Goal: Task Accomplishment & Management: Manage account settings

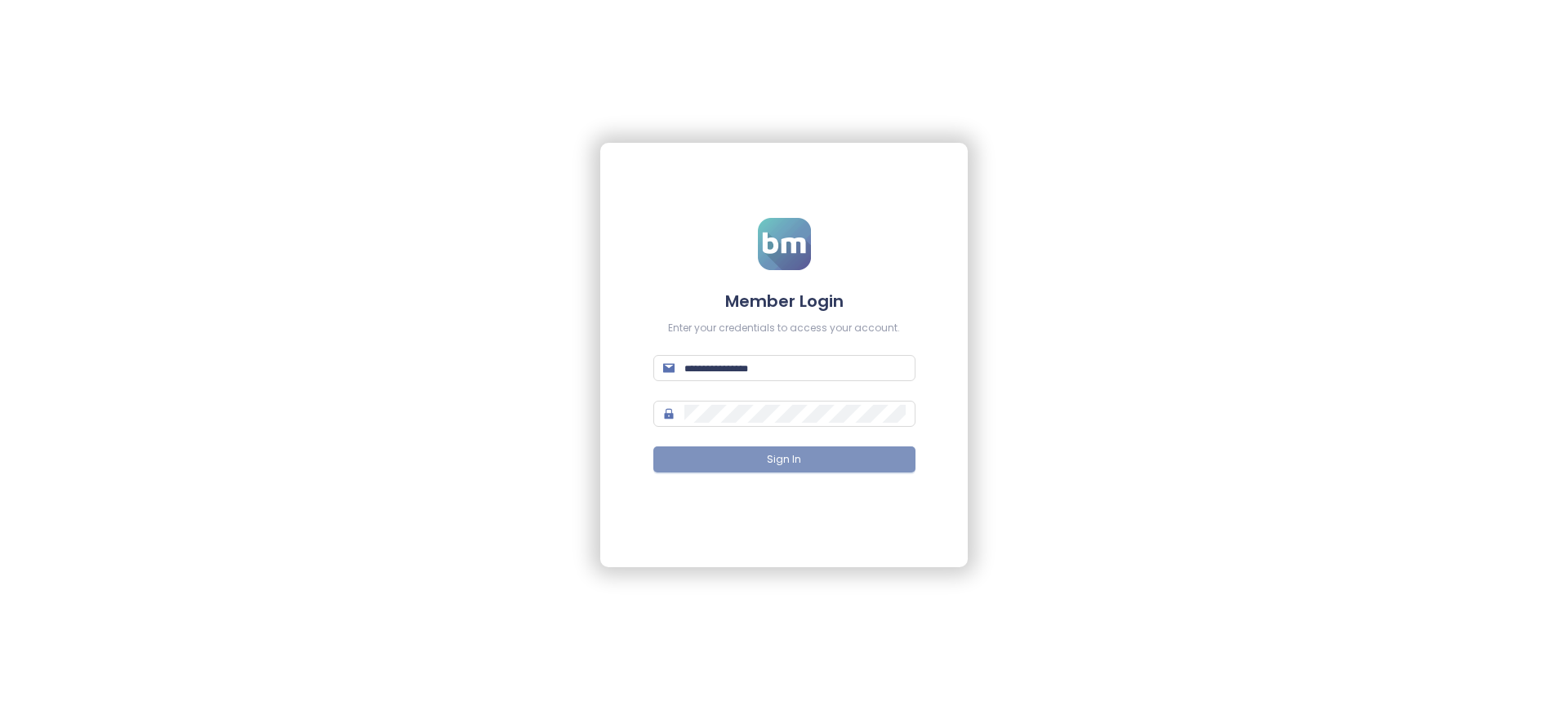
click at [784, 459] on span "Sign In" at bounding box center [784, 459] width 35 height 15
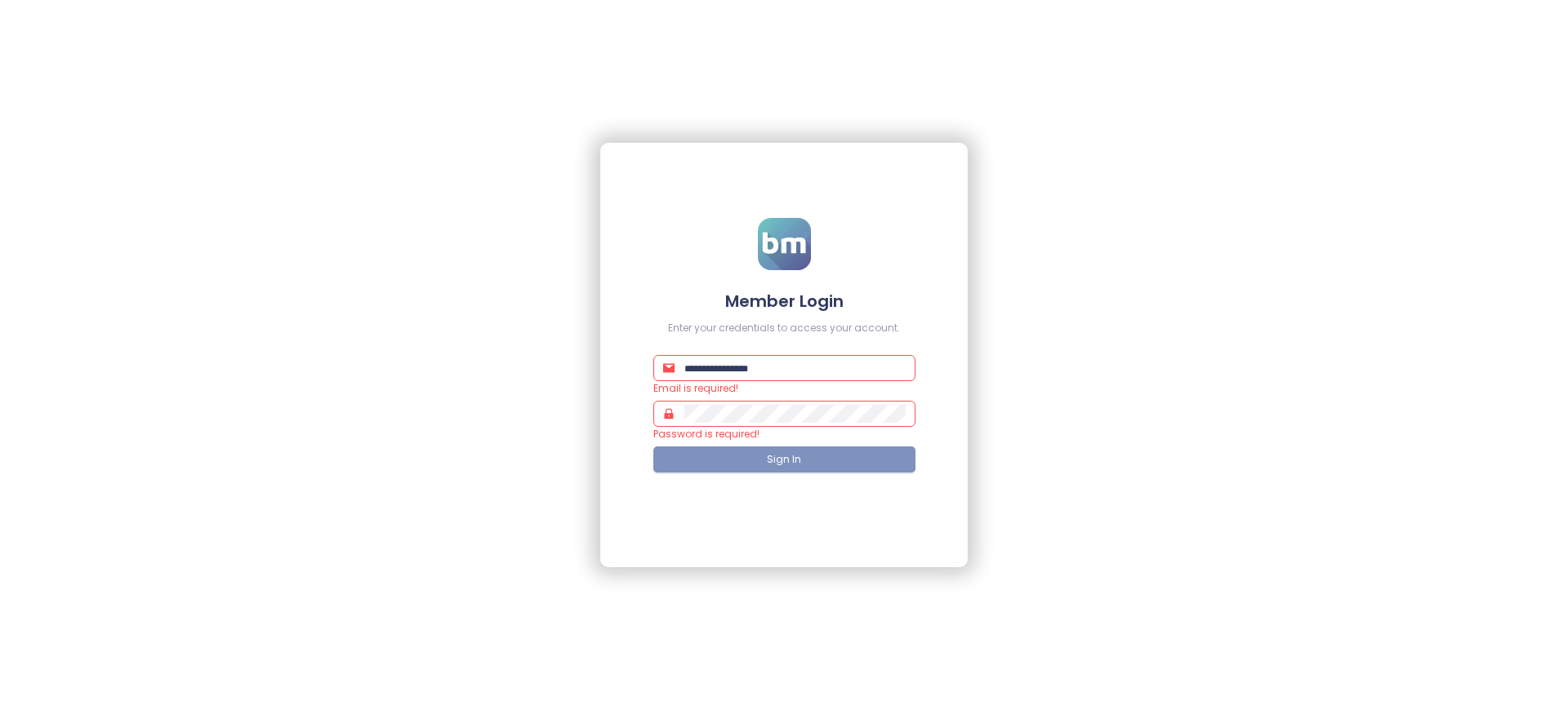
click at [784, 459] on span "Sign In" at bounding box center [784, 459] width 35 height 15
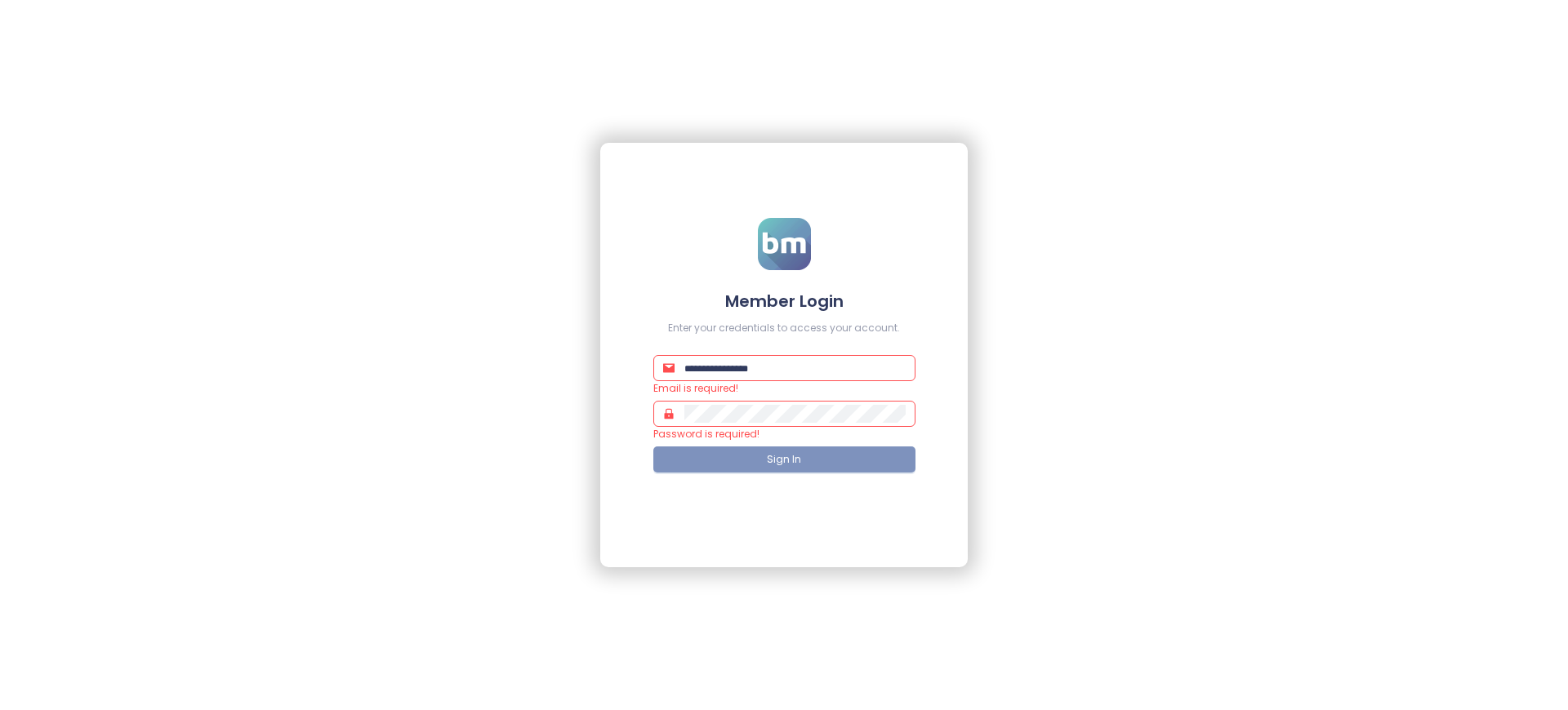
click at [784, 459] on span "Sign In" at bounding box center [784, 459] width 35 height 15
click at [784, 301] on h4 "Member Login" at bounding box center [784, 301] width 263 height 23
click at [784, 459] on span "Sign In" at bounding box center [784, 459] width 35 height 15
click at [784, 301] on h4 "Member Login" at bounding box center [784, 301] width 263 height 23
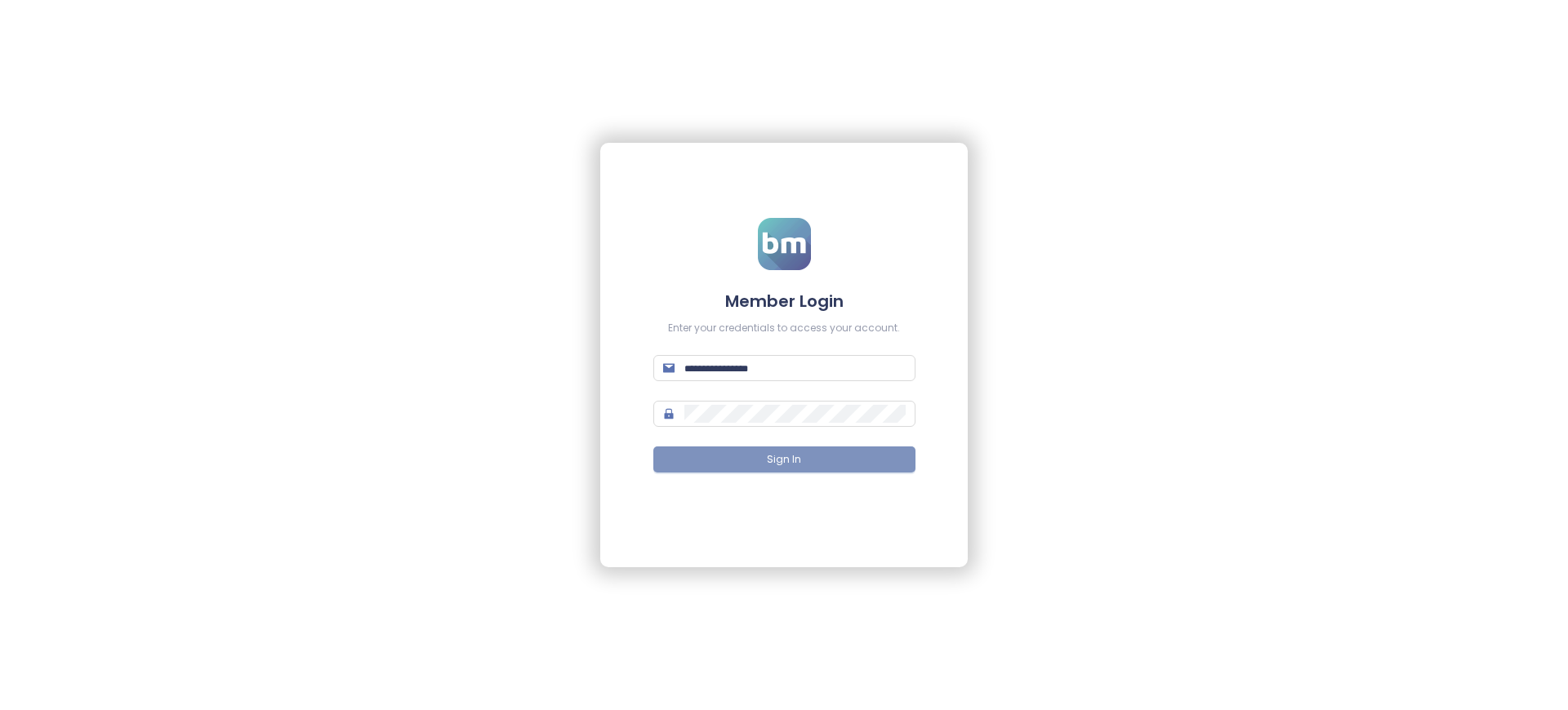
click at [784, 459] on span "Sign In" at bounding box center [784, 459] width 35 height 15
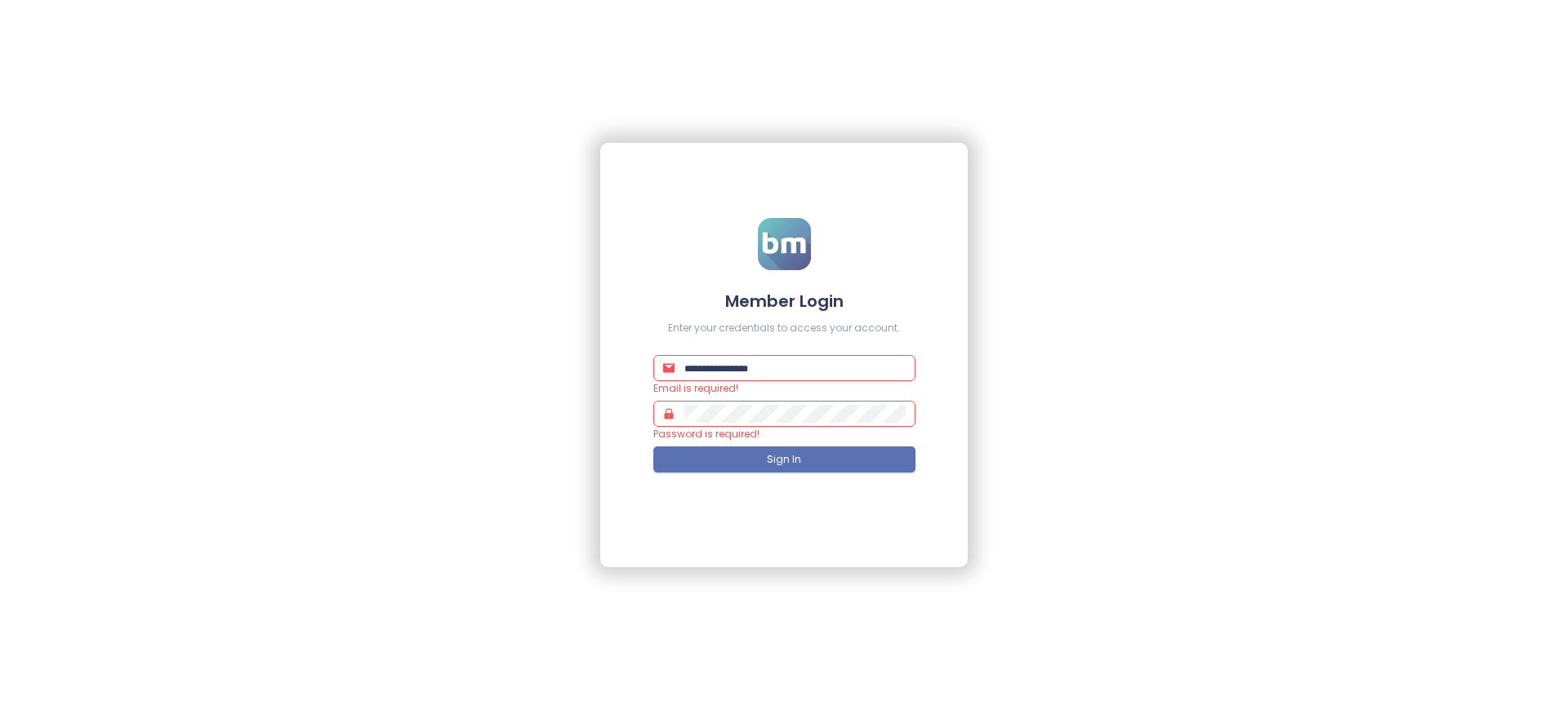
click at [784, 301] on h4 "Member Login" at bounding box center [784, 301] width 263 height 23
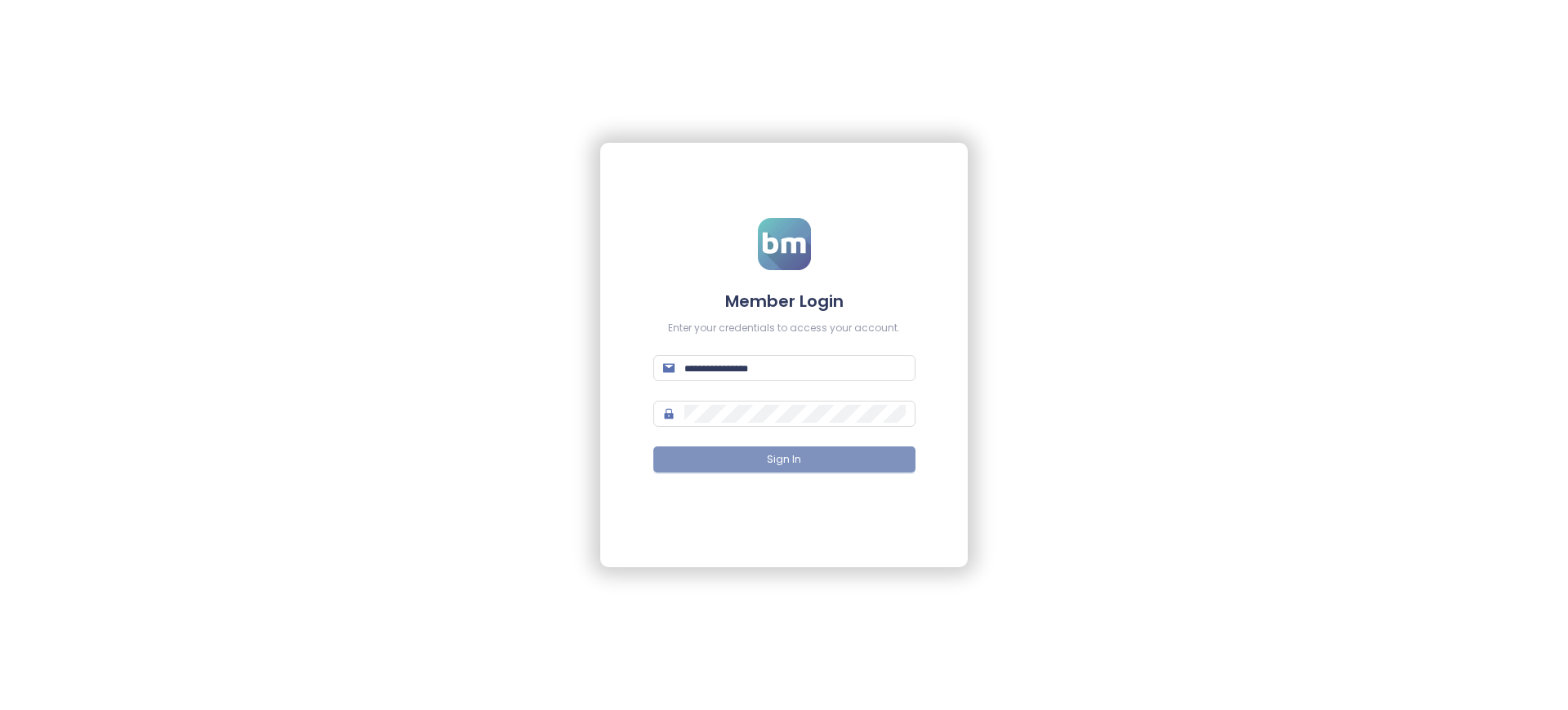
click at [784, 459] on span "Sign In" at bounding box center [784, 459] width 35 height 15
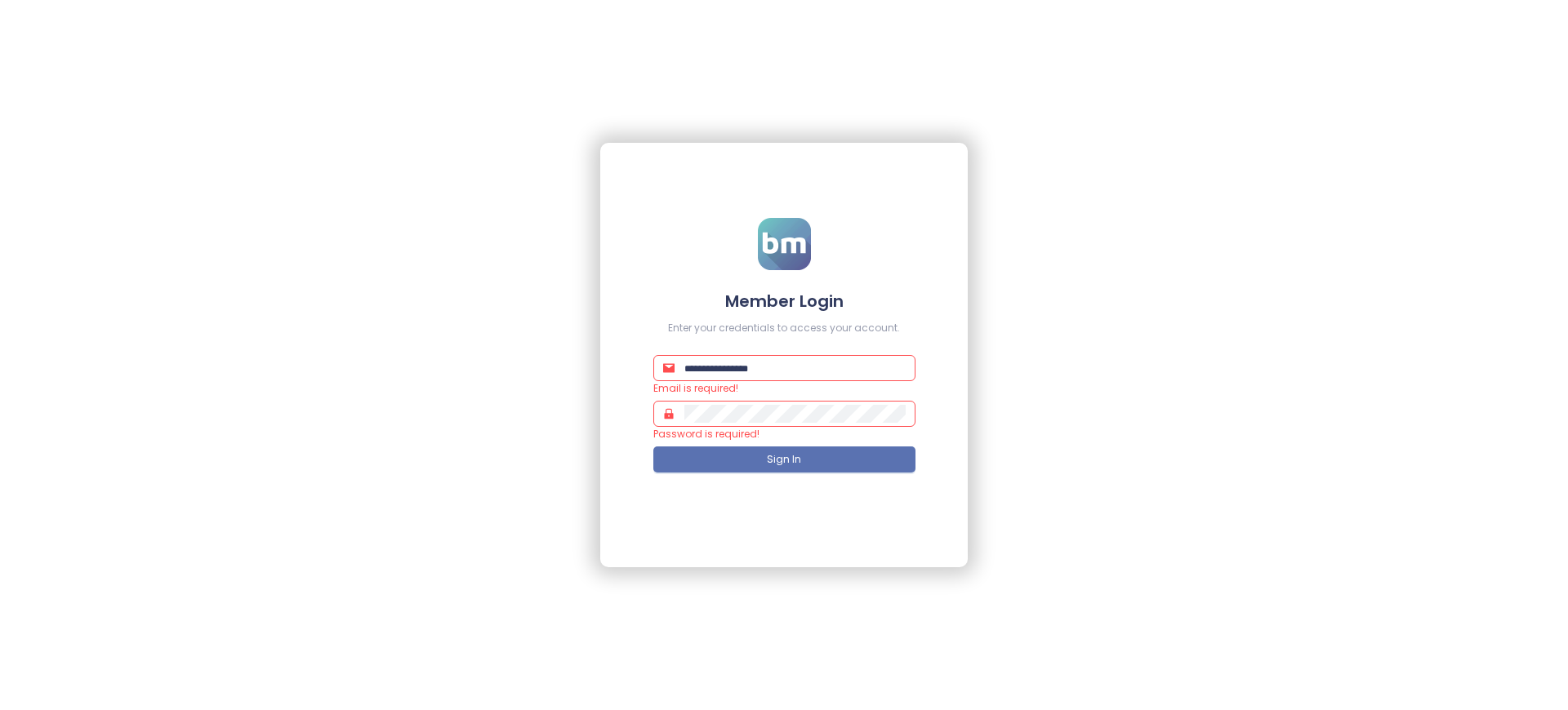
click at [784, 301] on h4 "Member Login" at bounding box center [784, 301] width 263 height 23
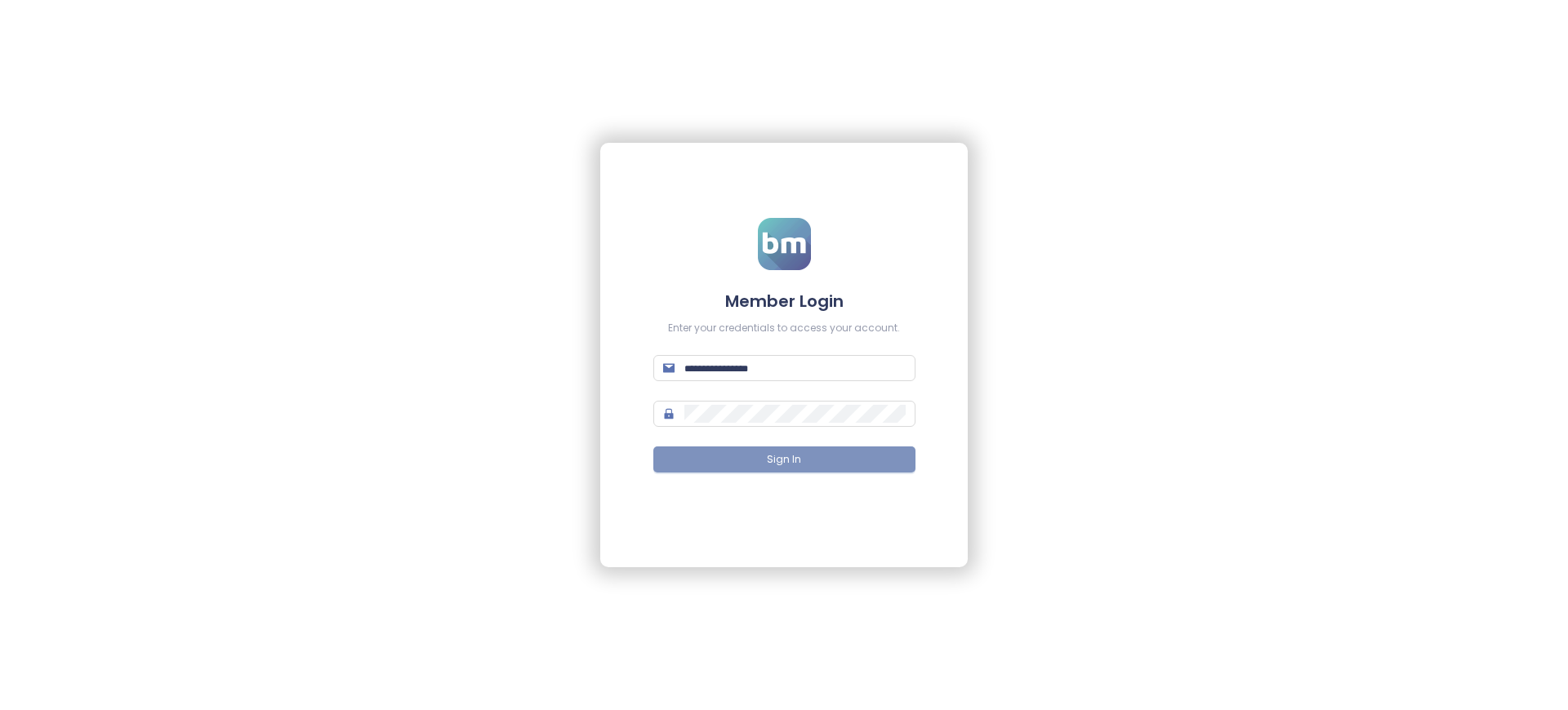
click at [784, 459] on span "Sign In" at bounding box center [784, 459] width 35 height 15
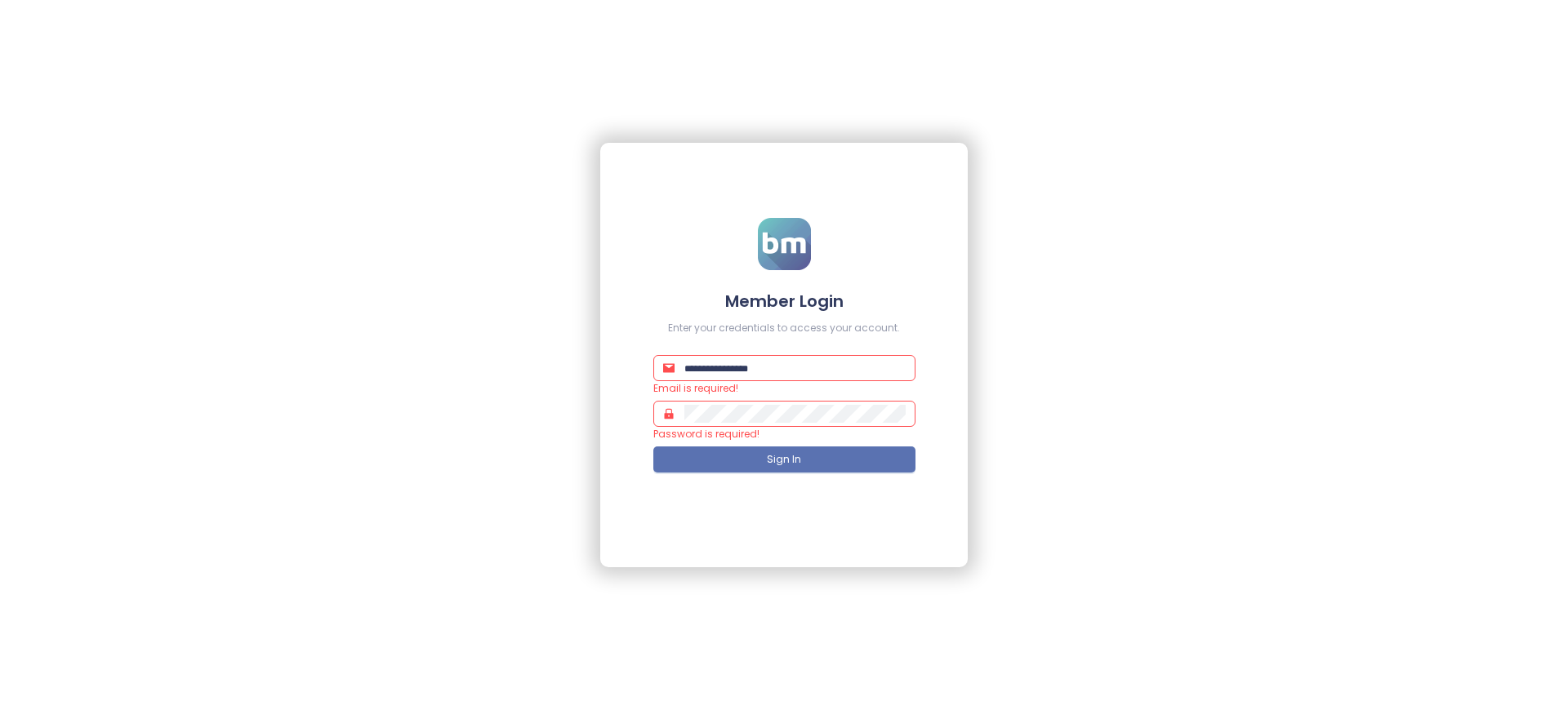
click at [784, 301] on h4 "Member Login" at bounding box center [784, 301] width 263 height 23
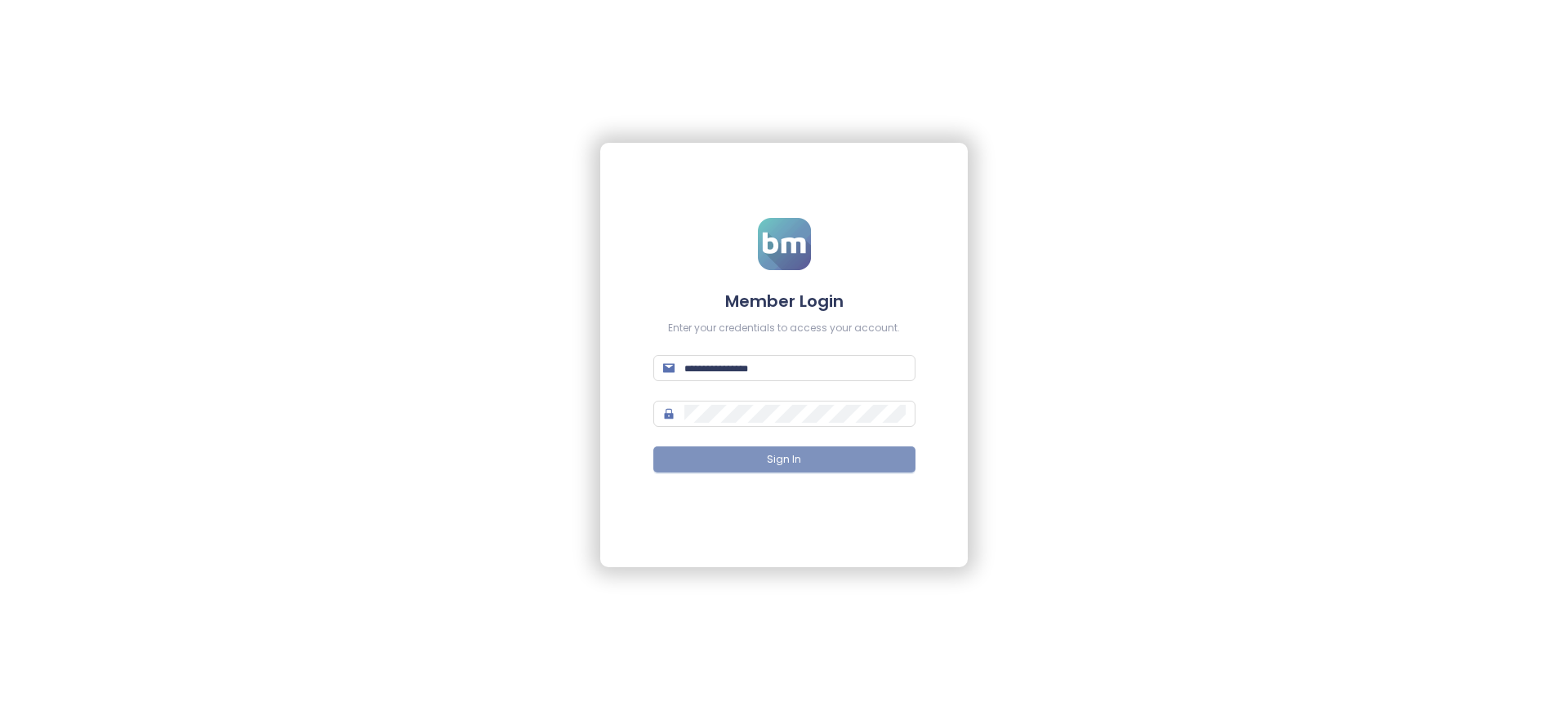
click at [784, 459] on span "Sign In" at bounding box center [784, 459] width 35 height 15
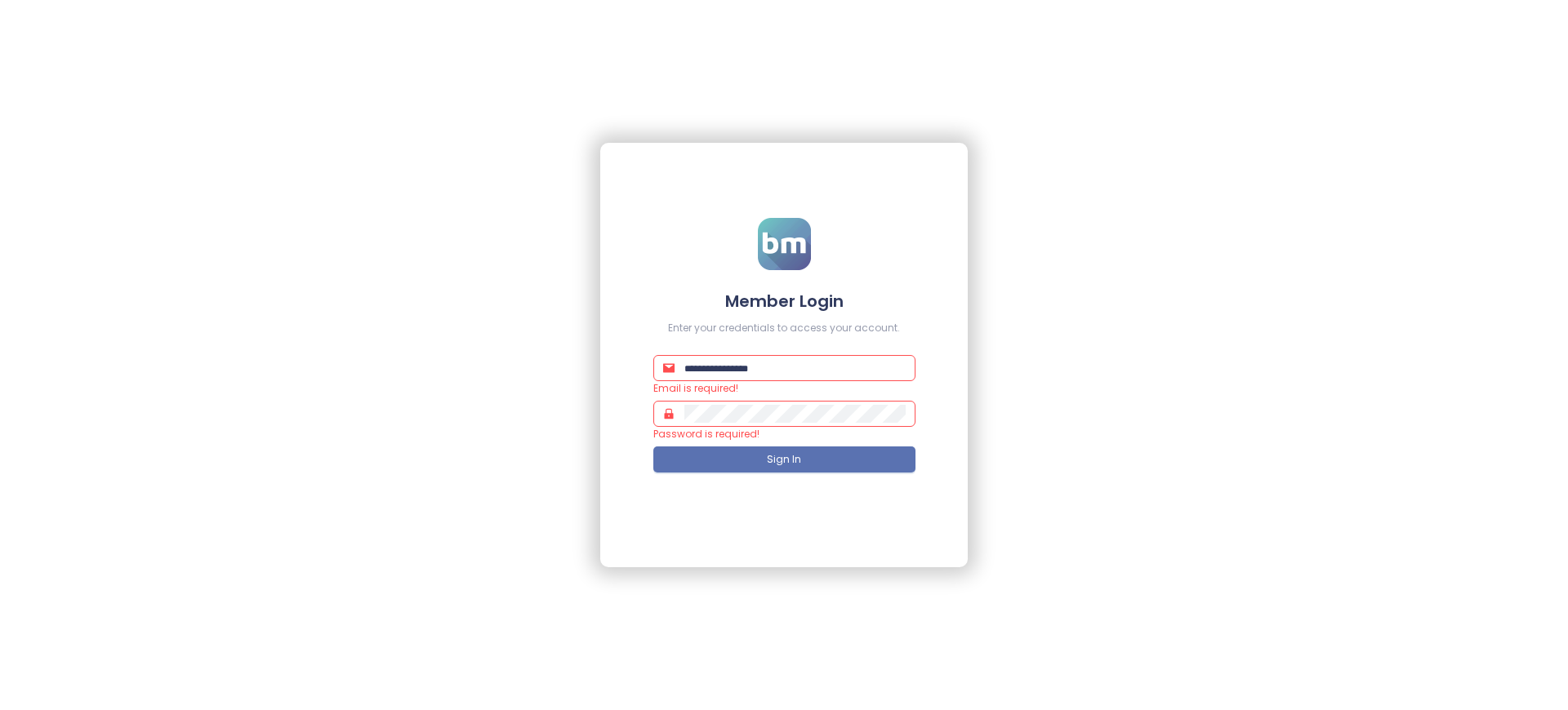
click at [784, 301] on h4 "Member Login" at bounding box center [784, 301] width 263 height 23
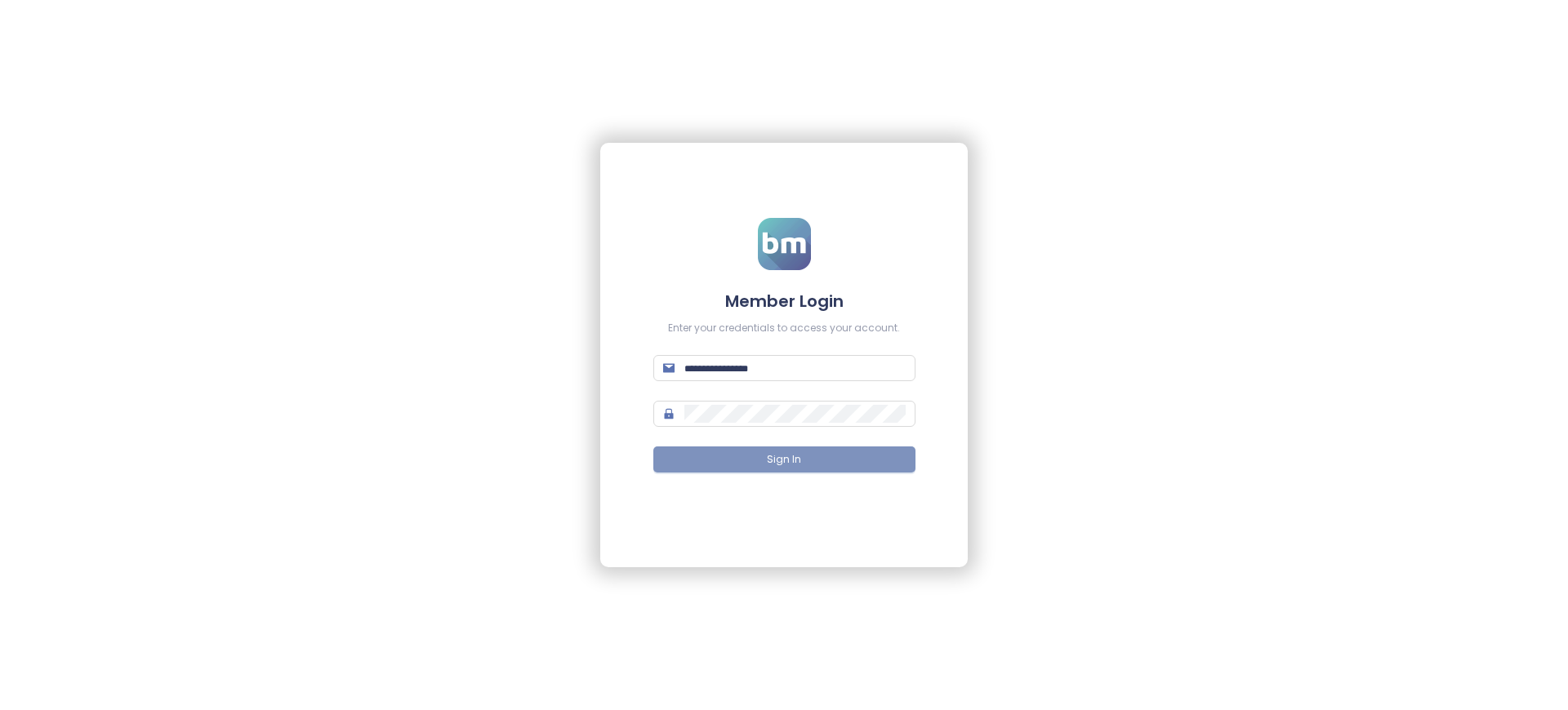
click at [784, 459] on span "Sign In" at bounding box center [784, 459] width 35 height 15
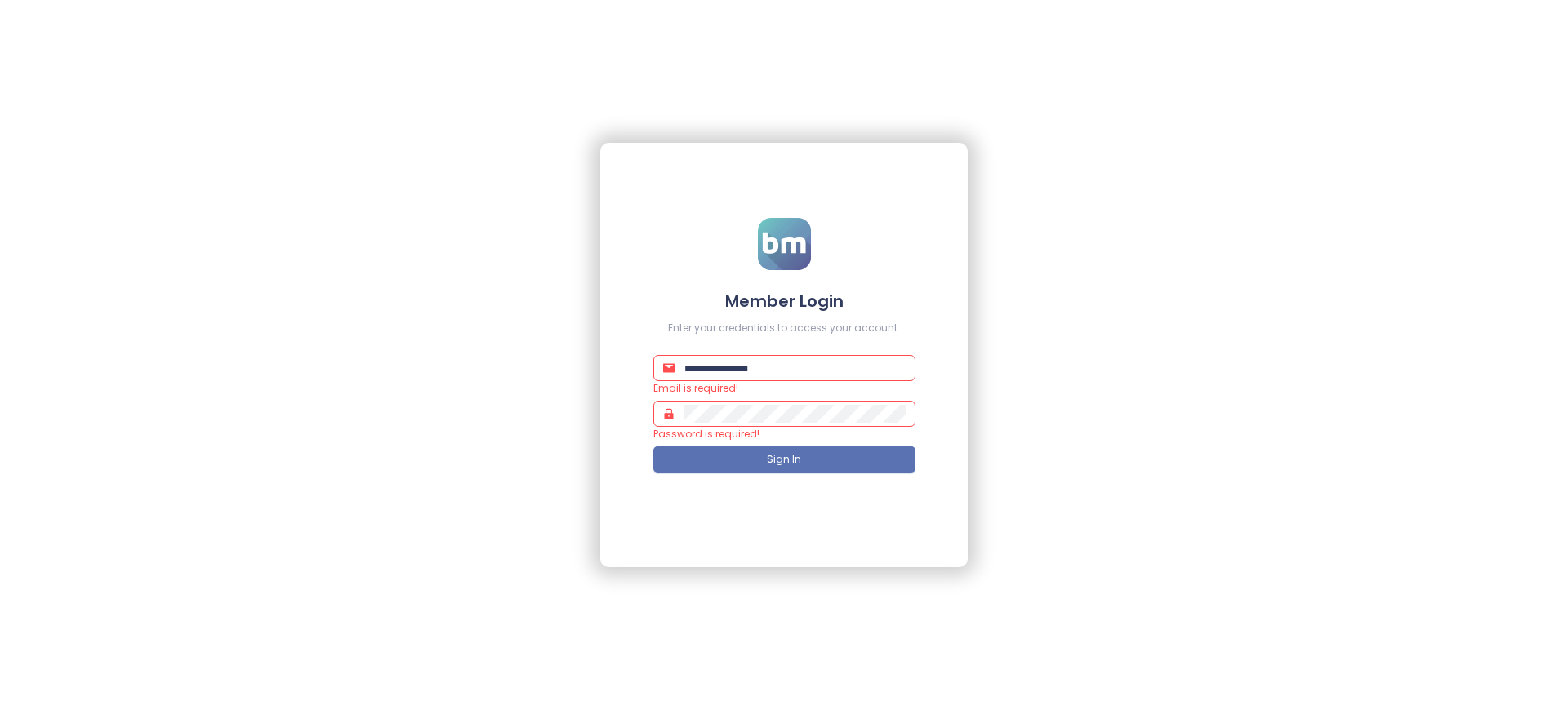
click at [784, 301] on h4 "Member Login" at bounding box center [784, 301] width 263 height 23
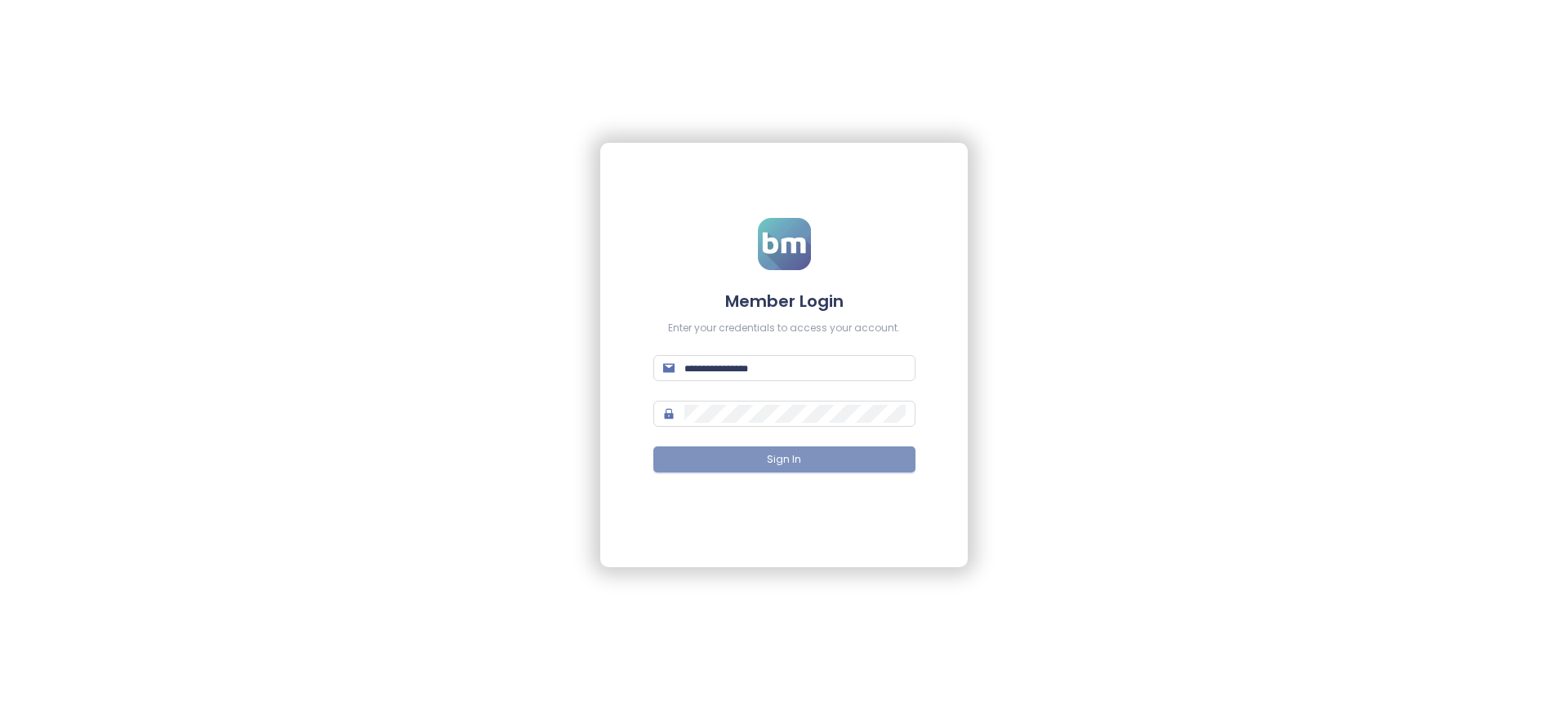
click at [784, 459] on span "Sign In" at bounding box center [784, 459] width 35 height 15
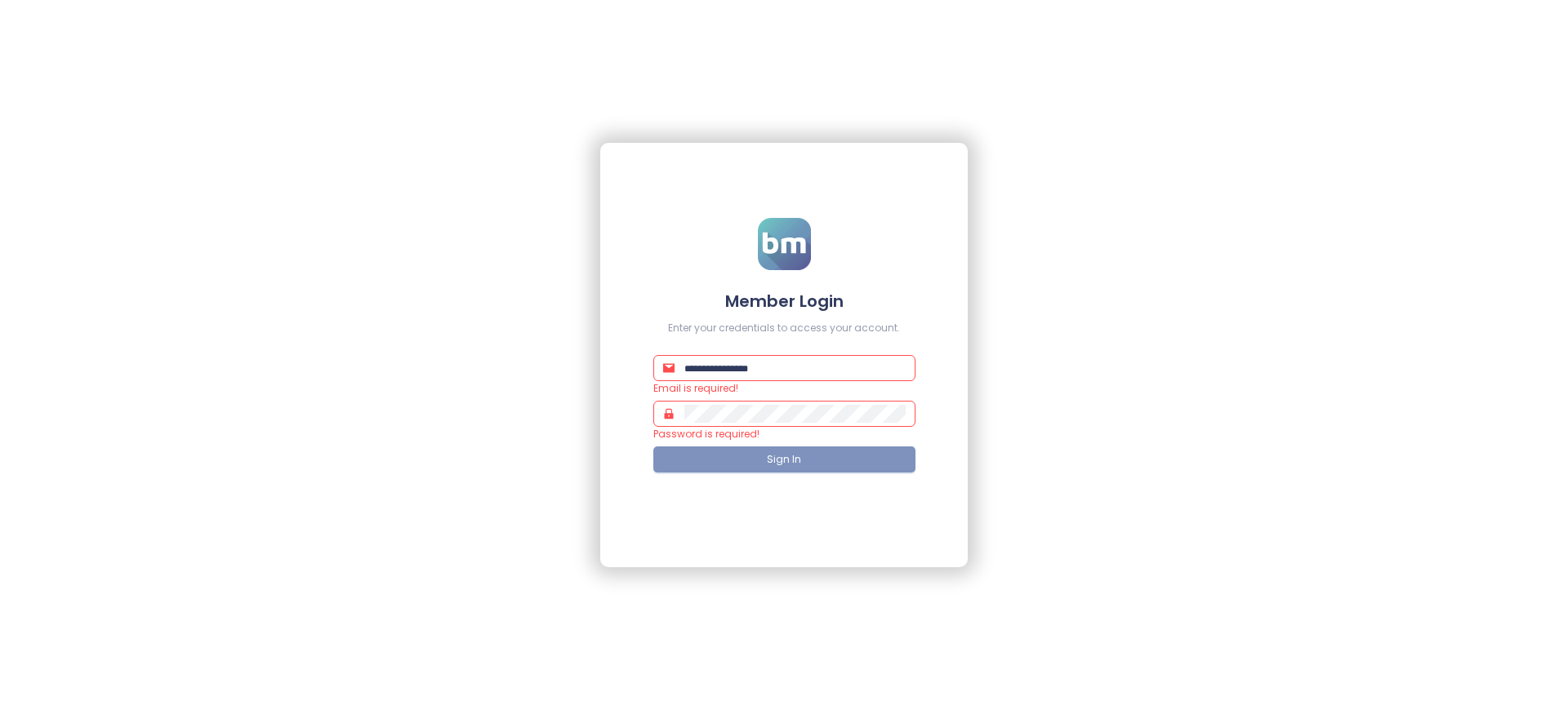
click at [784, 459] on span "Sign In" at bounding box center [784, 459] width 35 height 15
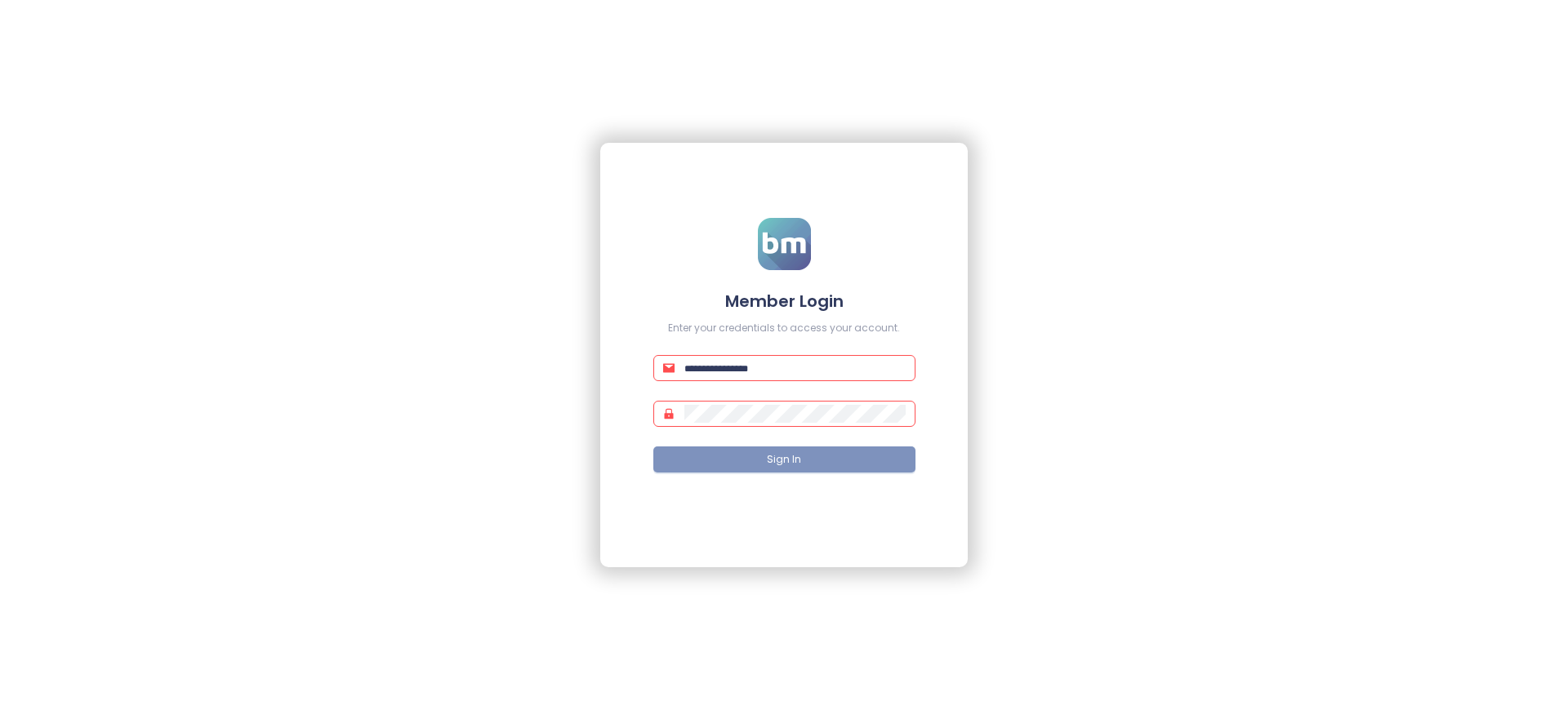
click at [784, 459] on span "Sign In" at bounding box center [784, 459] width 35 height 15
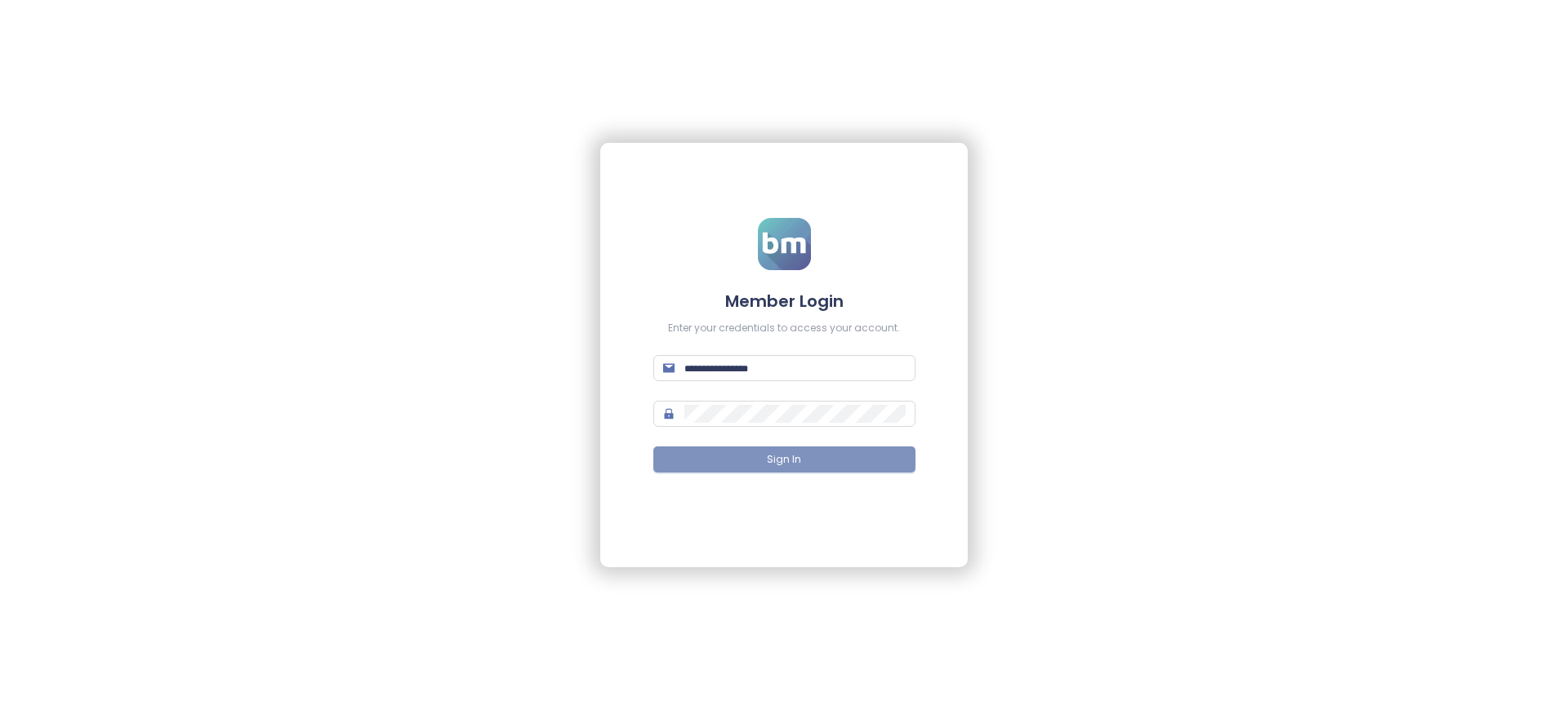
click at [784, 459] on span "Sign In" at bounding box center [784, 459] width 35 height 15
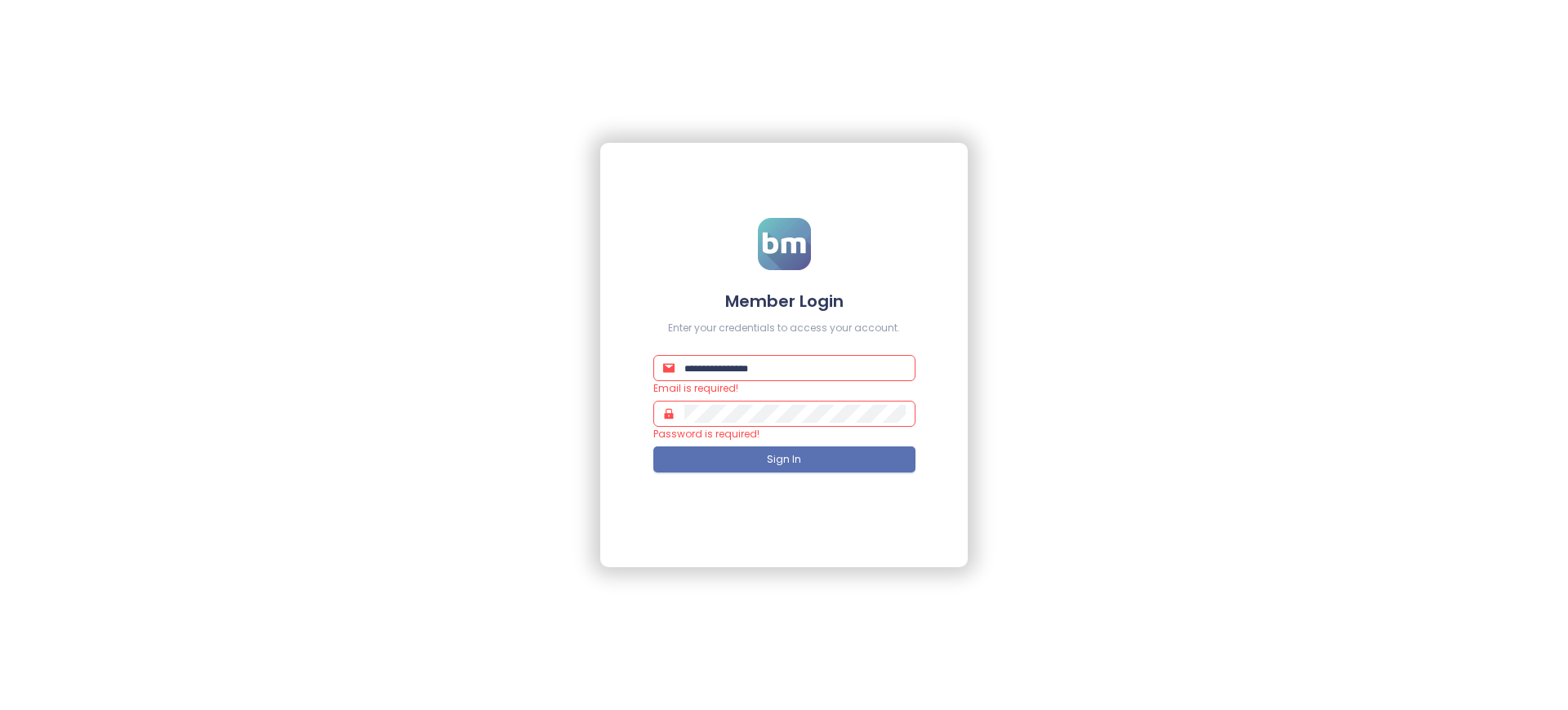
click at [784, 301] on h4 "Member Login" at bounding box center [784, 301] width 263 height 23
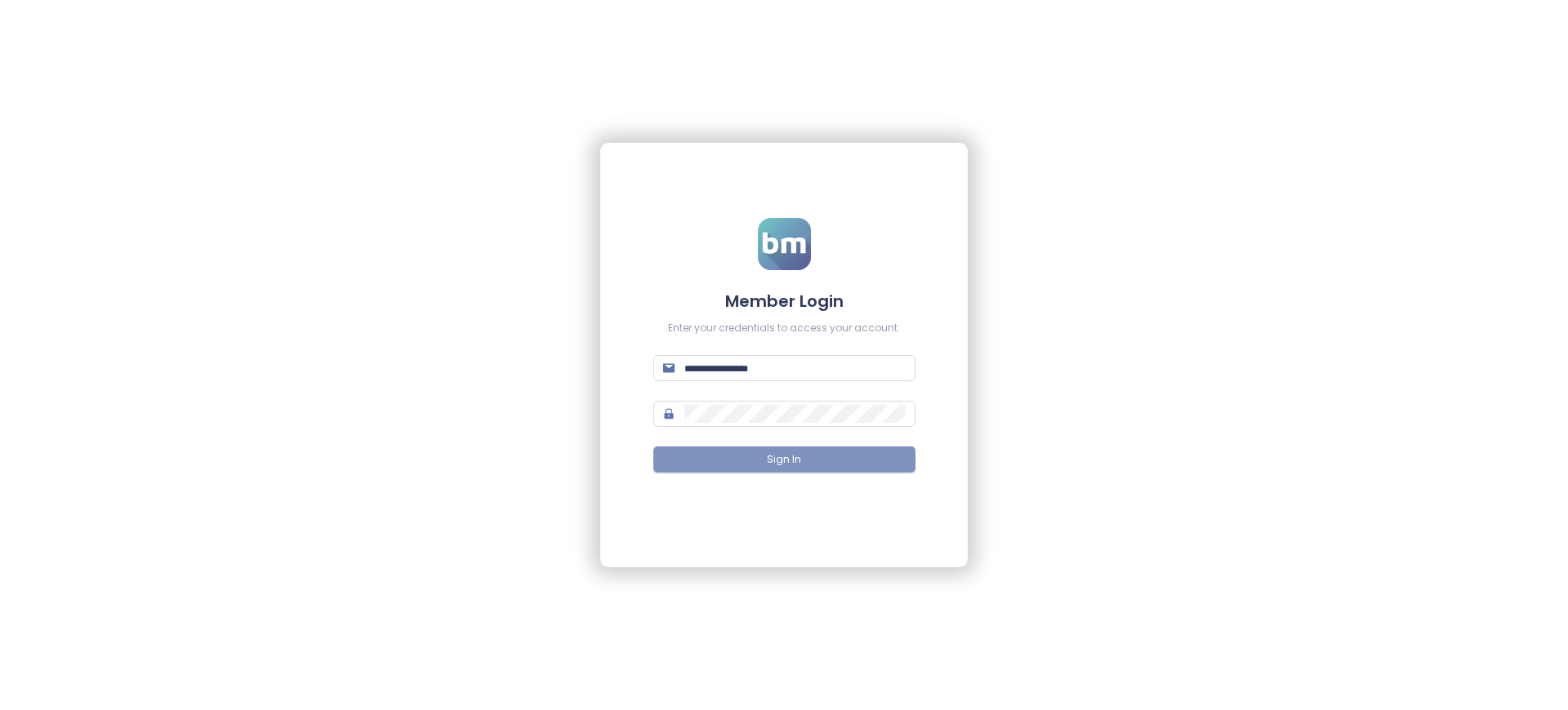
click at [784, 459] on span "Sign In" at bounding box center [784, 459] width 35 height 15
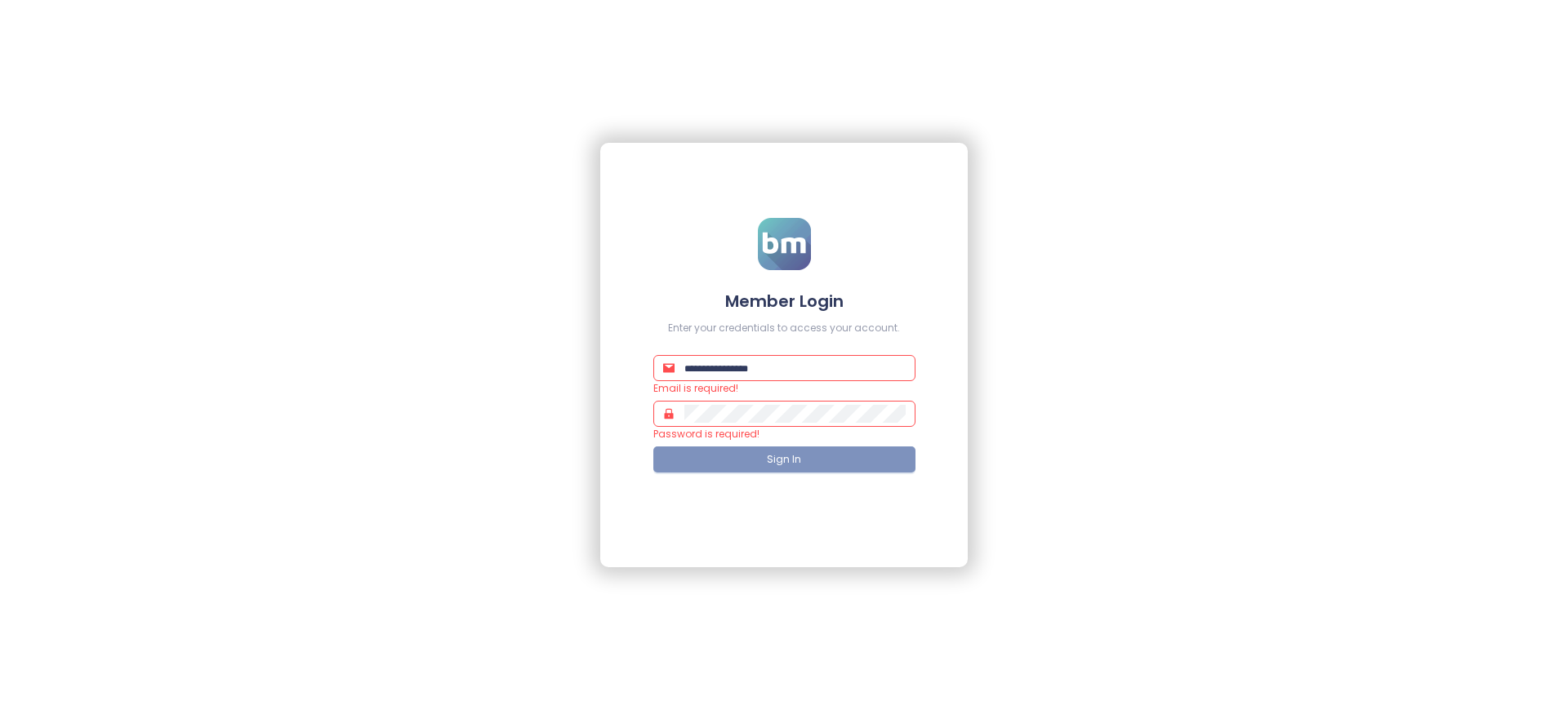
click at [784, 459] on span "Sign In" at bounding box center [784, 459] width 35 height 15
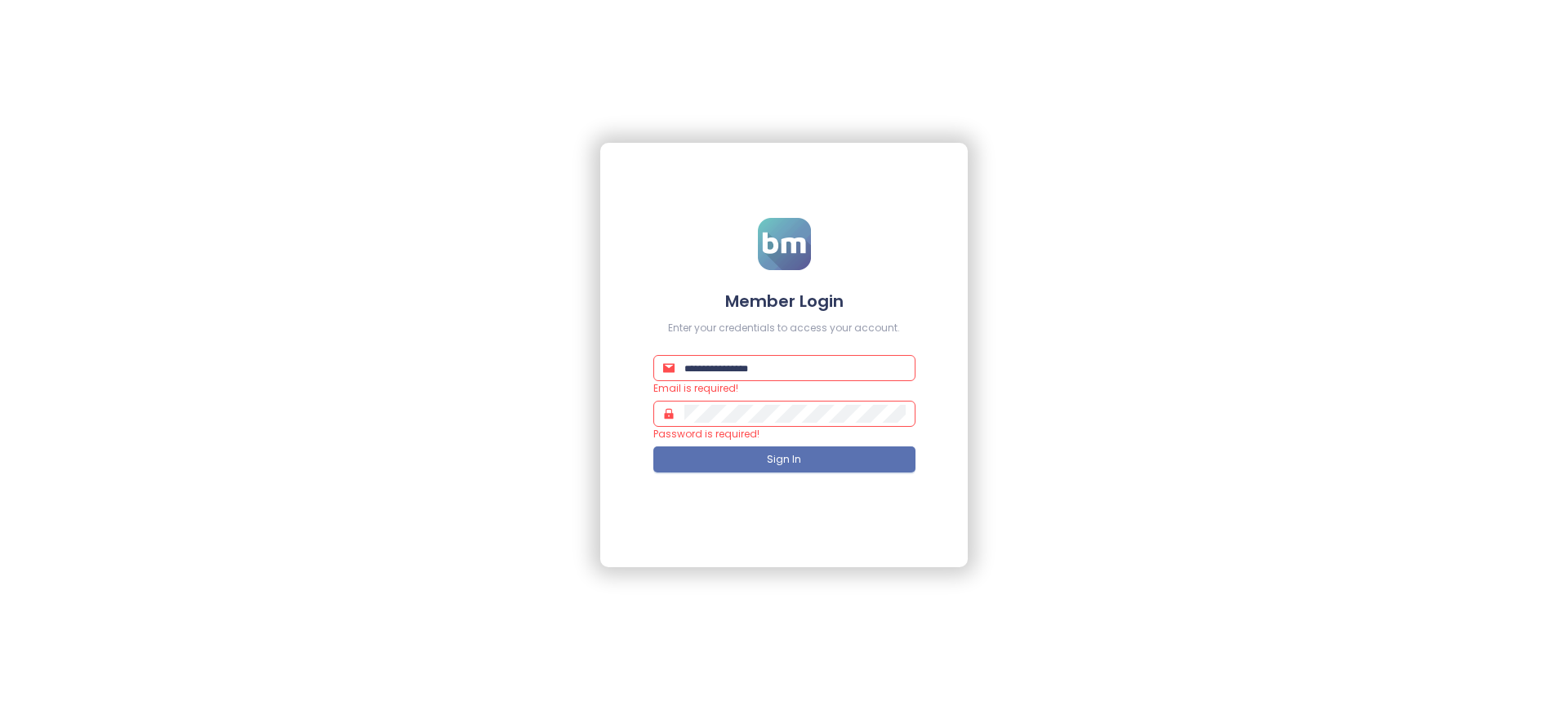
click at [784, 301] on h4 "Member Login" at bounding box center [784, 301] width 263 height 23
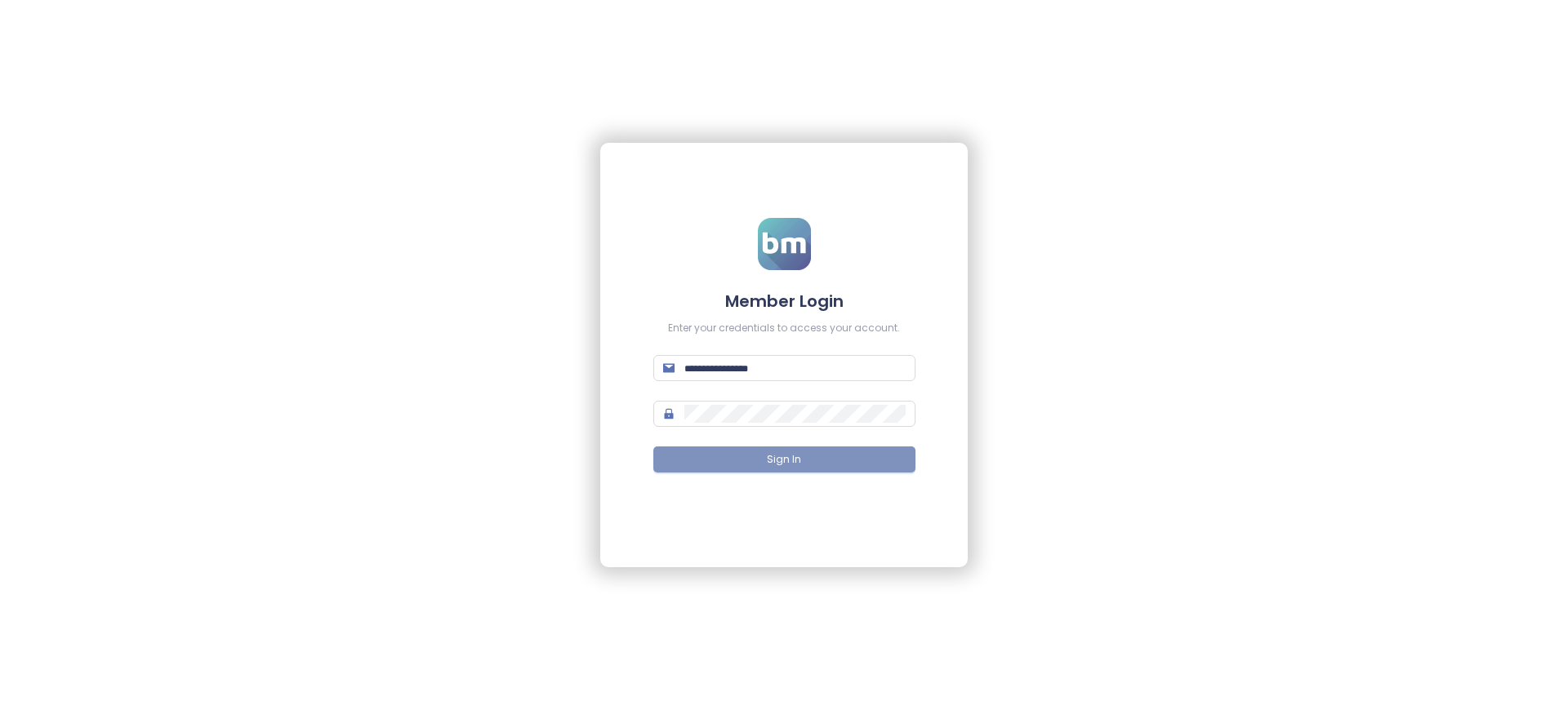
click at [784, 459] on span "Sign In" at bounding box center [784, 459] width 35 height 15
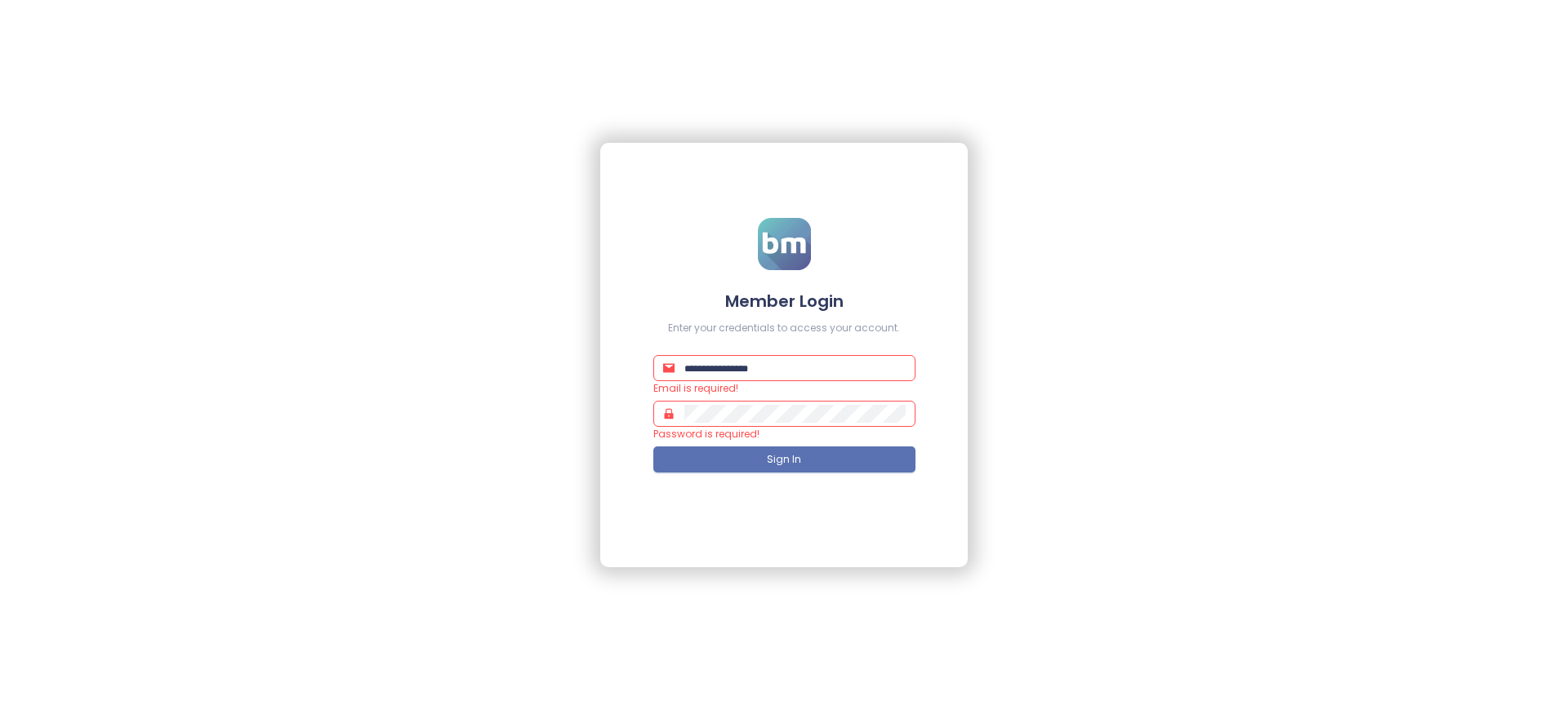
click at [784, 301] on h4 "Member Login" at bounding box center [784, 301] width 263 height 23
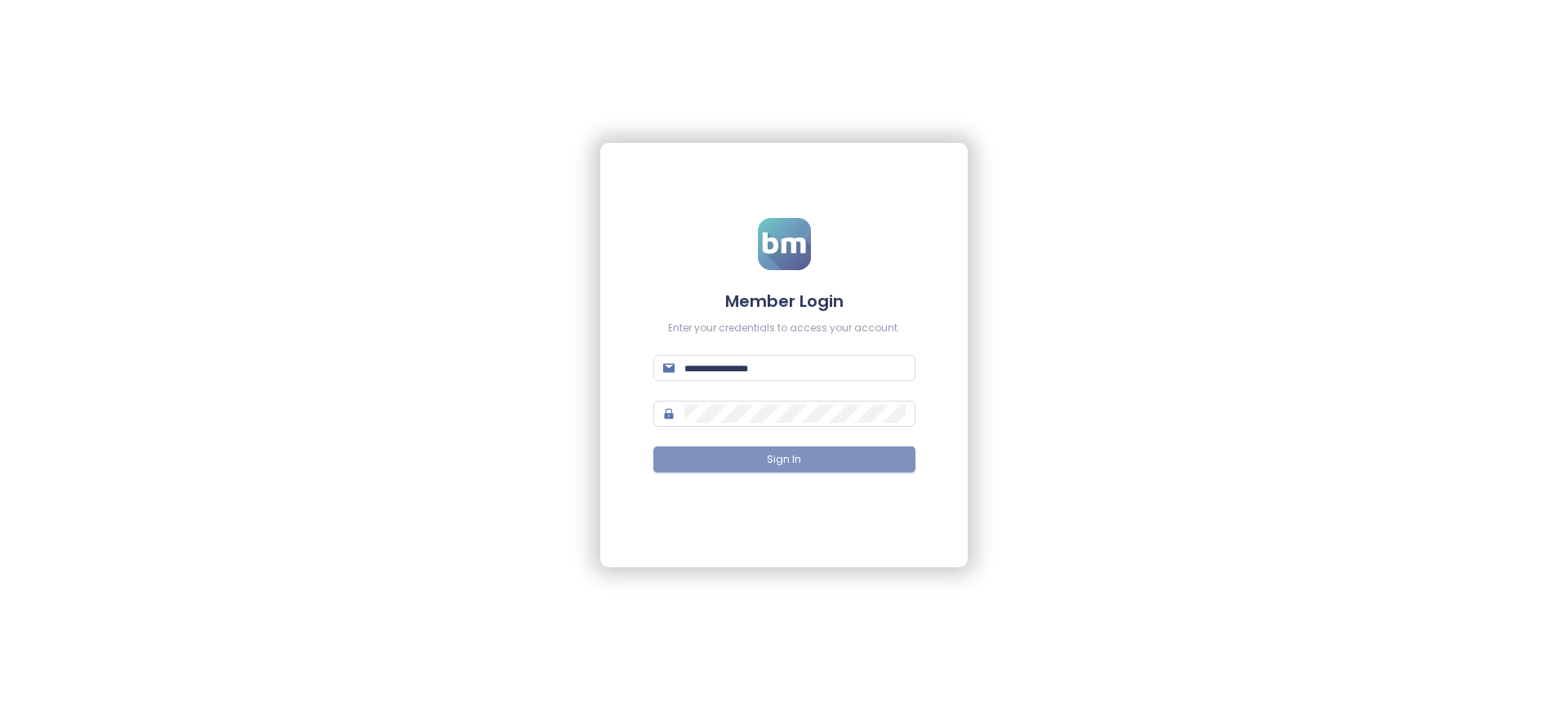
click at [784, 459] on span "Sign In" at bounding box center [784, 459] width 35 height 15
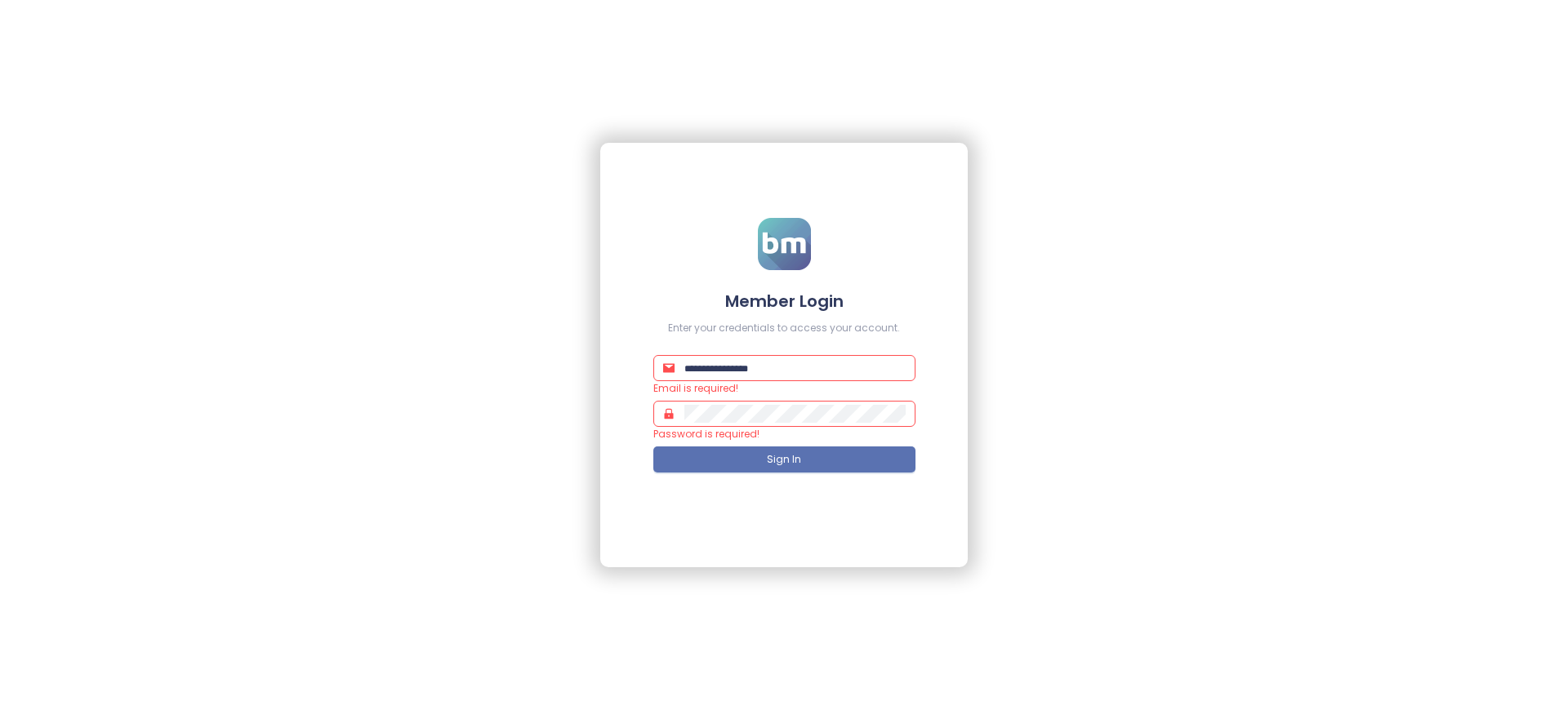
click at [784, 301] on h4 "Member Login" at bounding box center [784, 301] width 263 height 23
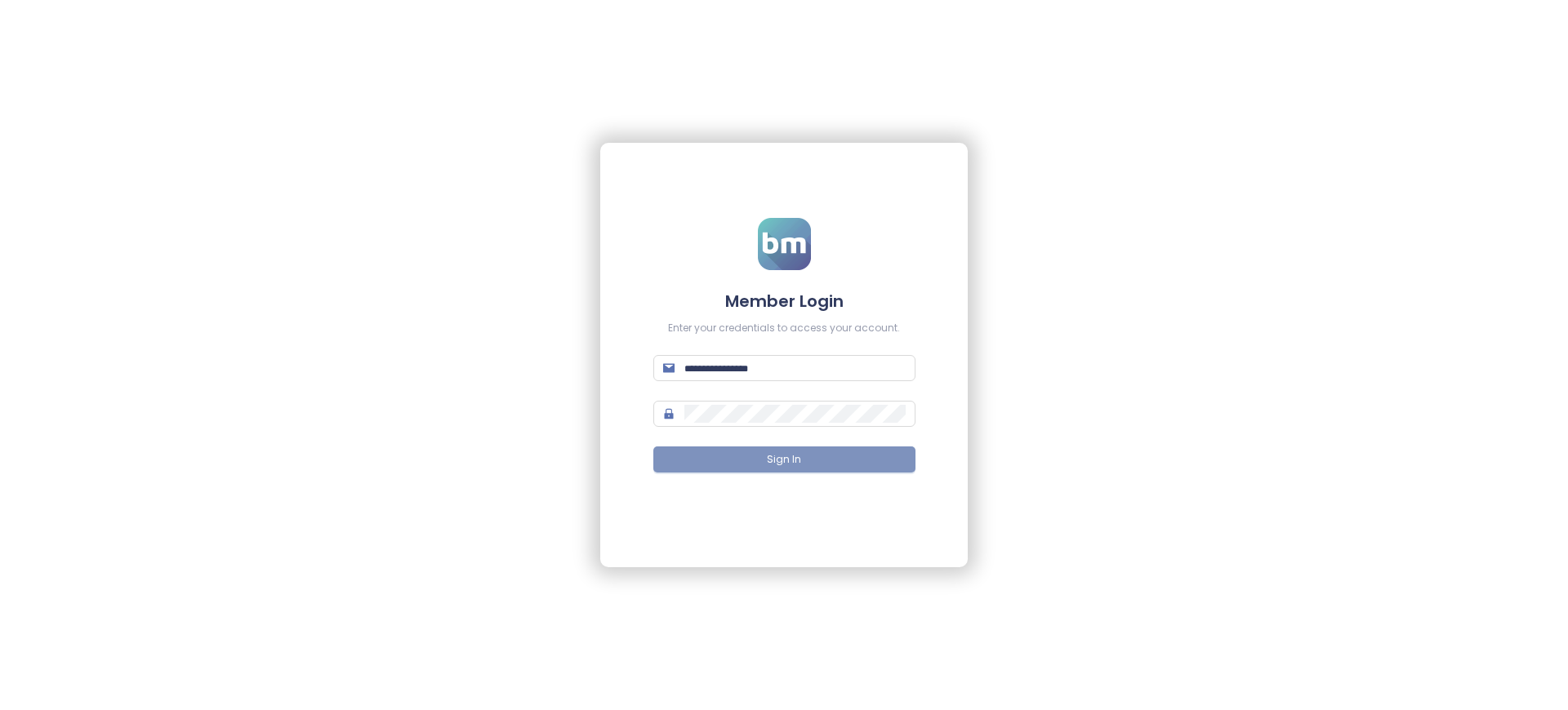
click at [784, 459] on span "Sign In" at bounding box center [784, 459] width 35 height 15
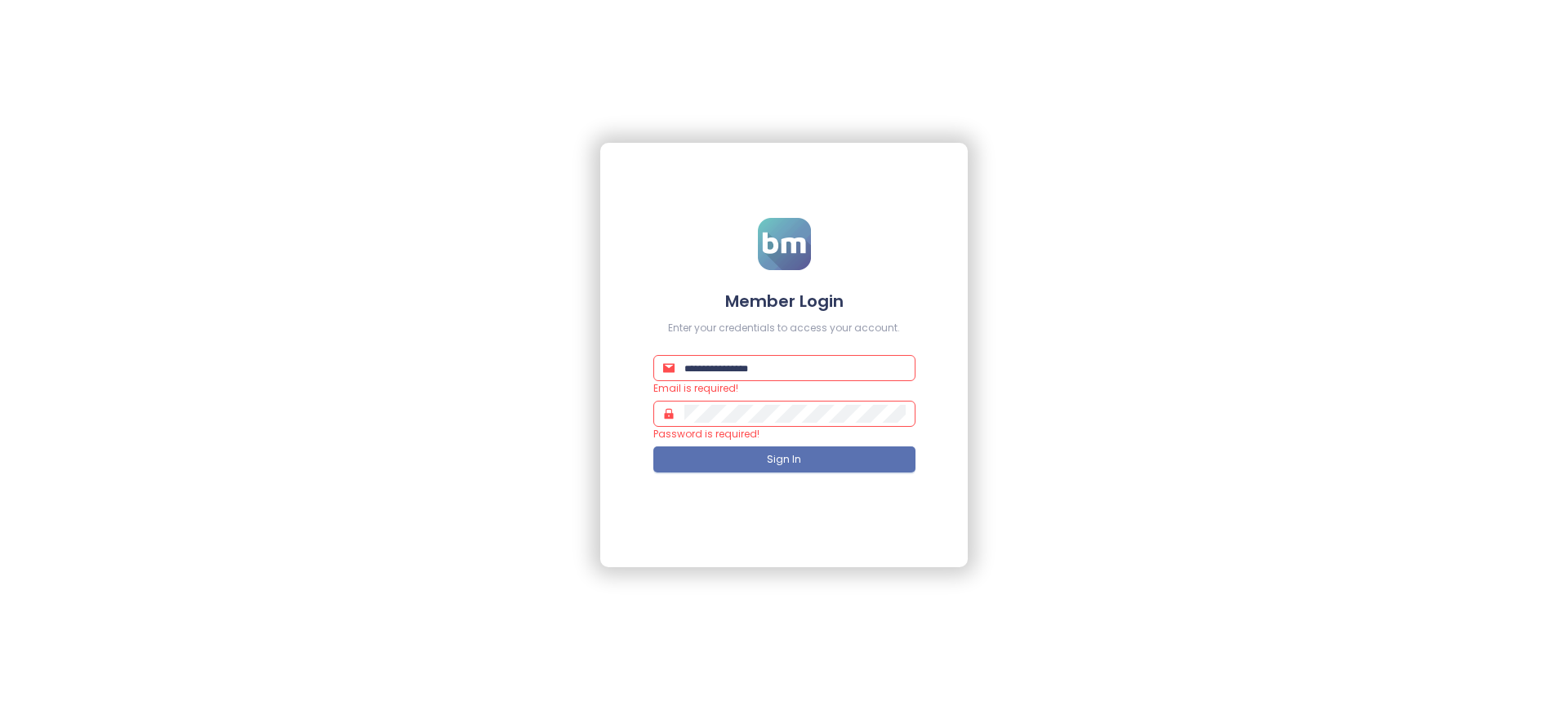
click at [784, 301] on h4 "Member Login" at bounding box center [784, 301] width 263 height 23
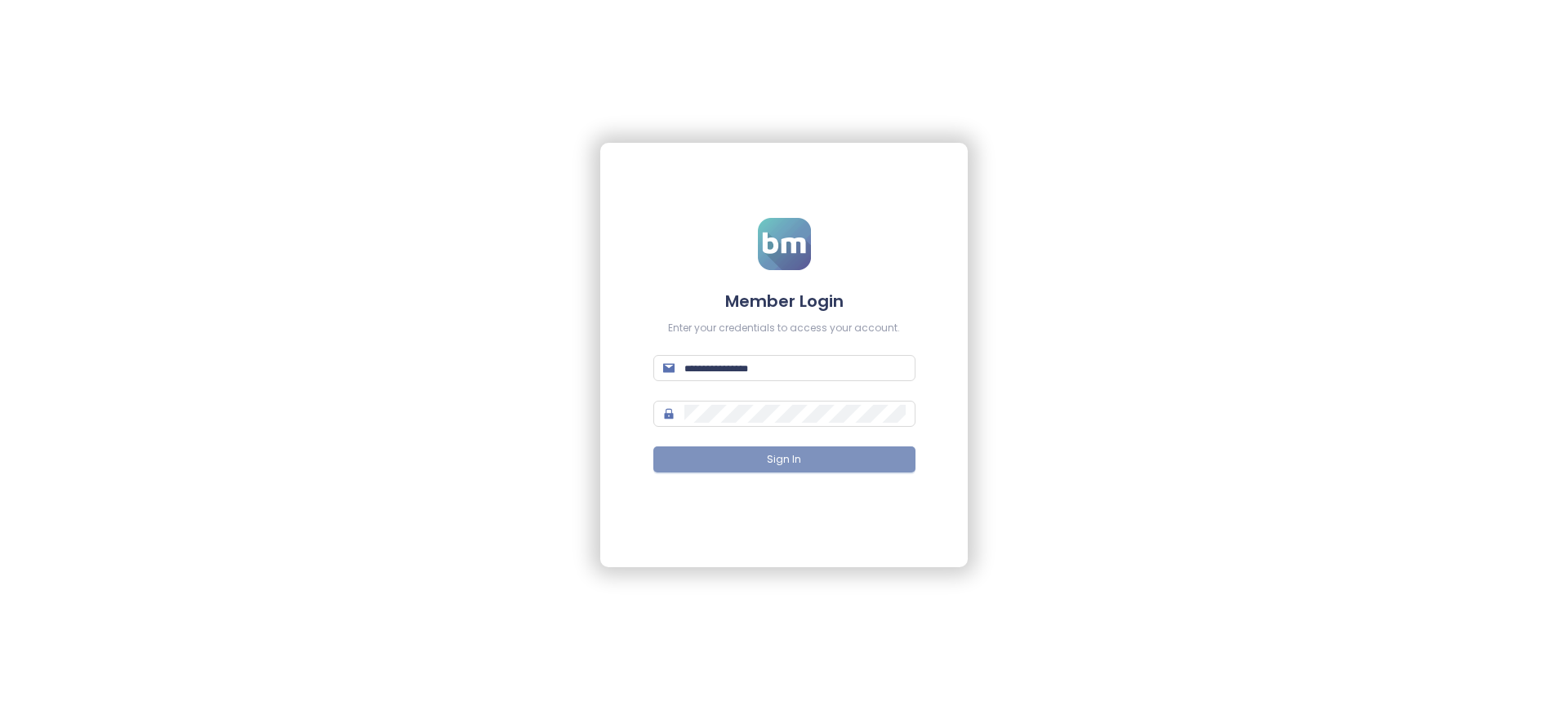
click at [784, 459] on span "Sign In" at bounding box center [784, 459] width 35 height 15
